Goal: Task Accomplishment & Management: Manage account settings

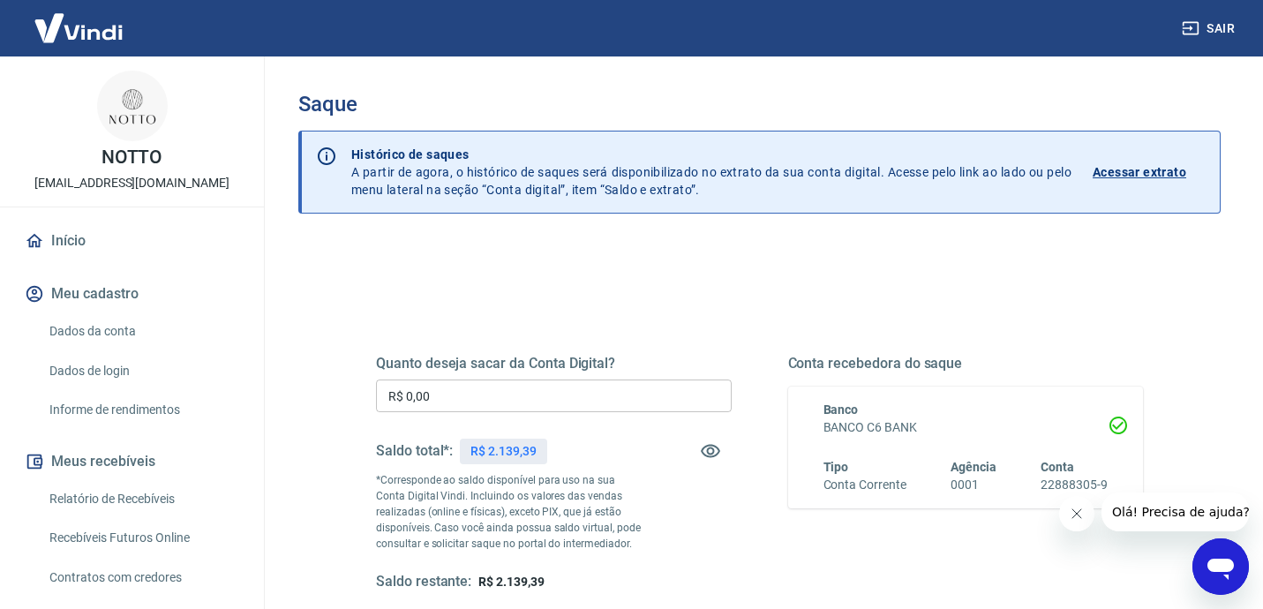
click at [419, 391] on input "R$ 0,00" at bounding box center [554, 395] width 356 height 33
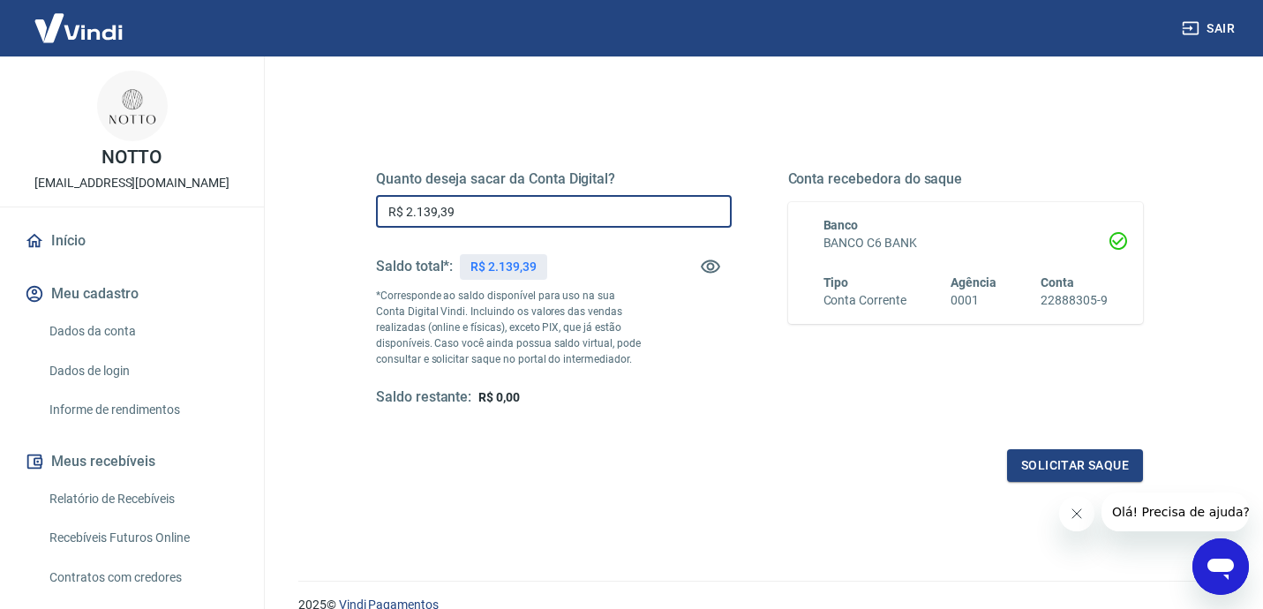
scroll to position [220, 0]
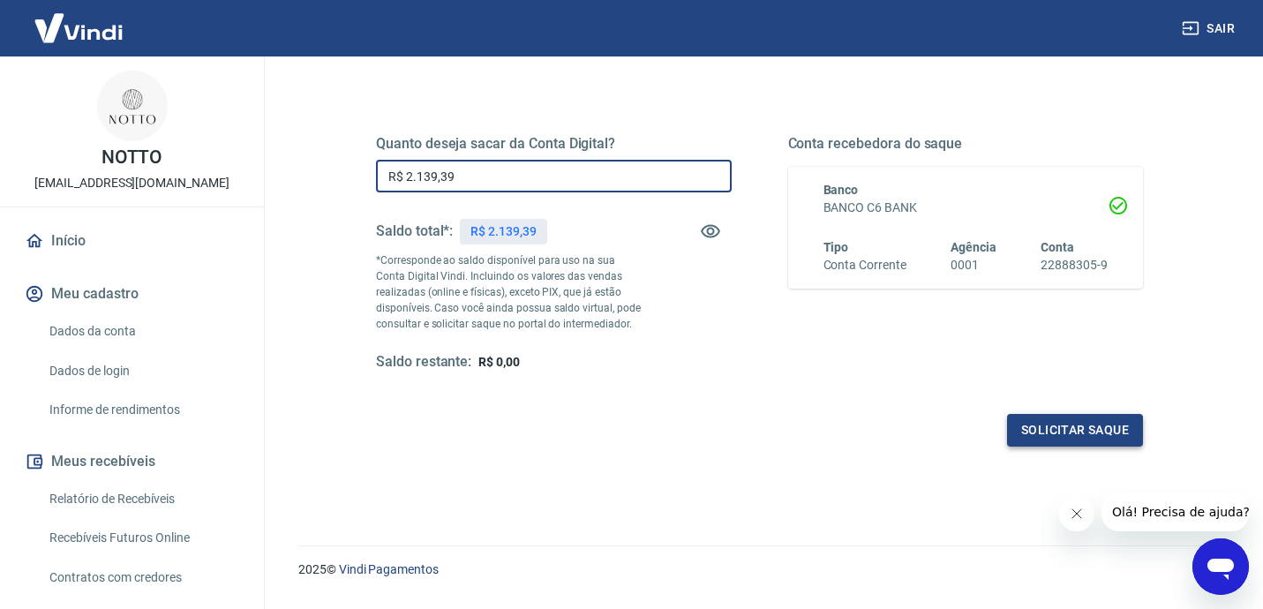
type input "R$ 2.139,39"
click at [1044, 433] on button "Solicitar saque" at bounding box center [1075, 430] width 136 height 33
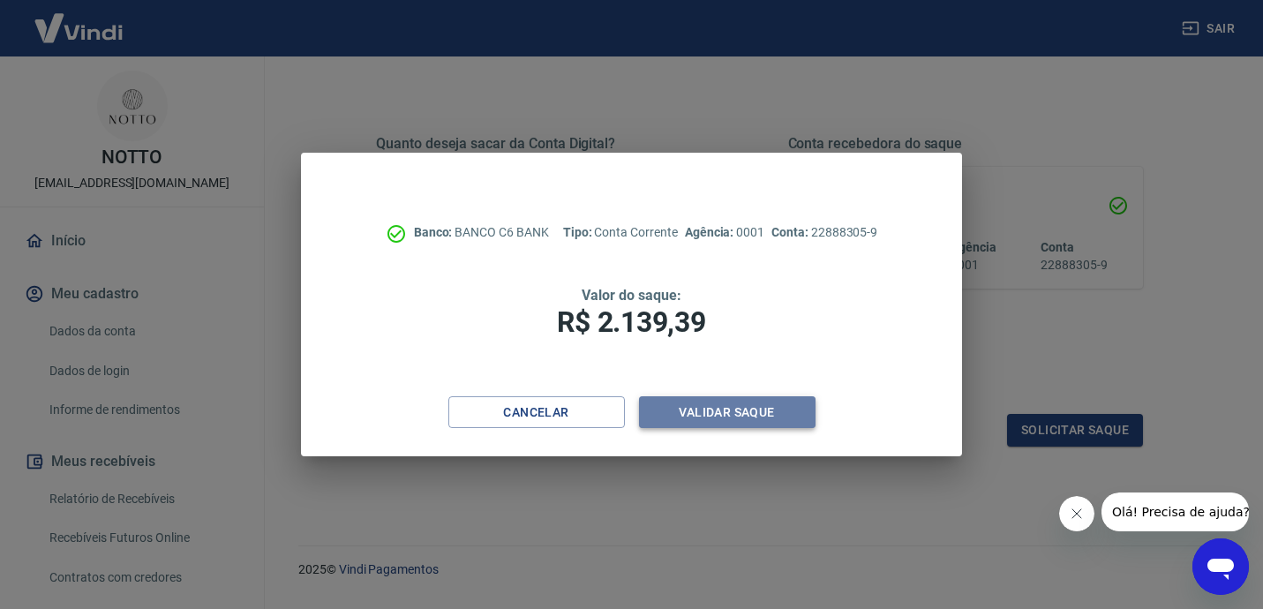
click at [694, 403] on button "Validar saque" at bounding box center [727, 412] width 177 height 33
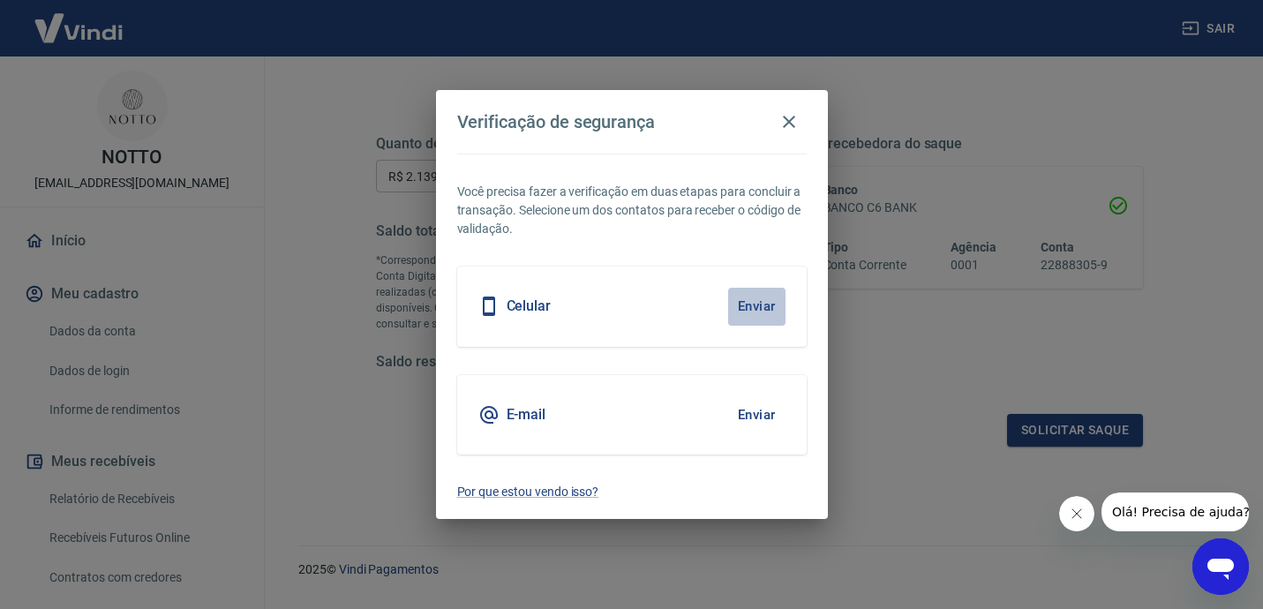
click at [755, 312] on button "Enviar" at bounding box center [756, 306] width 57 height 37
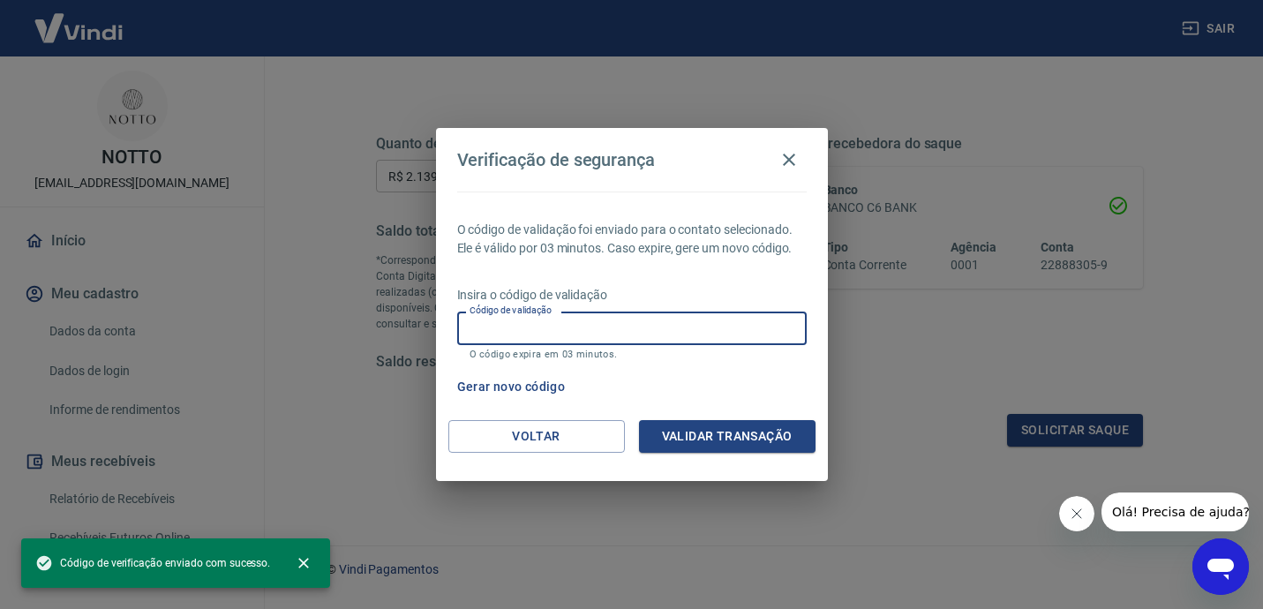
click at [744, 330] on input "Código de validação" at bounding box center [631, 328] width 349 height 33
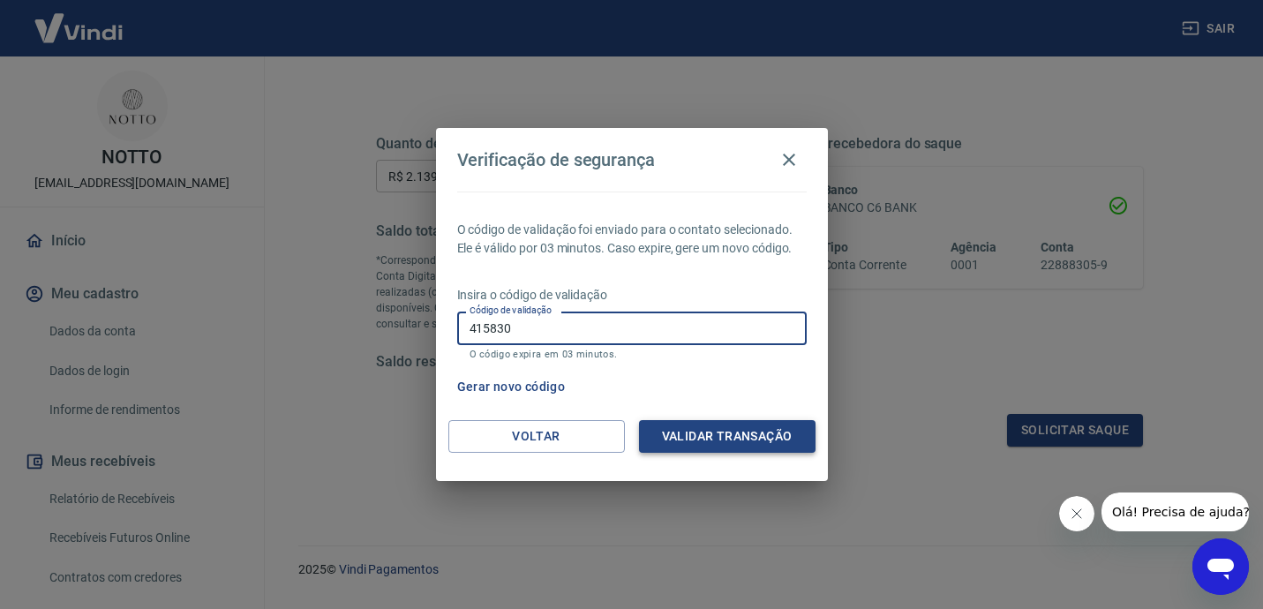
type input "415830"
click at [747, 440] on button "Validar transação" at bounding box center [727, 436] width 177 height 33
